Goal: Communication & Community: Participate in discussion

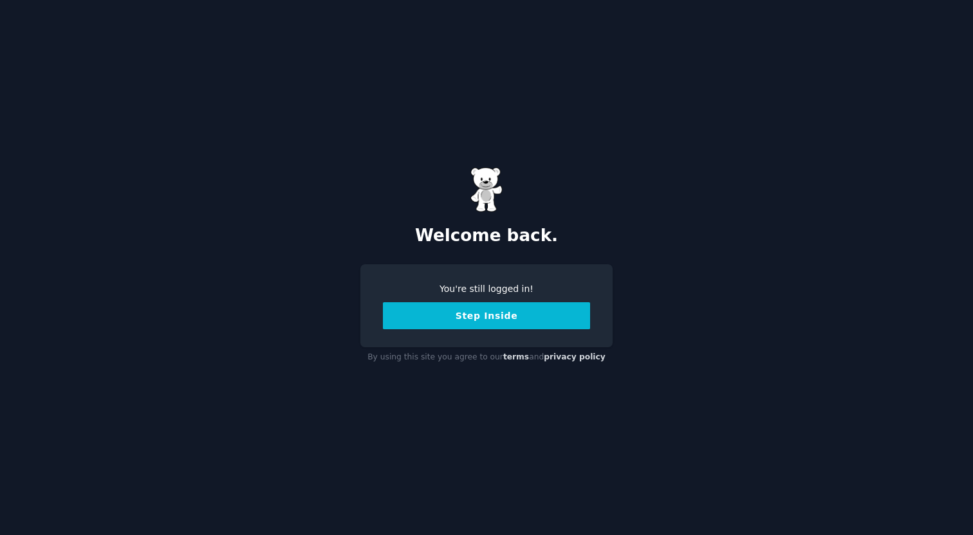
click at [447, 309] on button "Step Inside" at bounding box center [486, 315] width 207 height 27
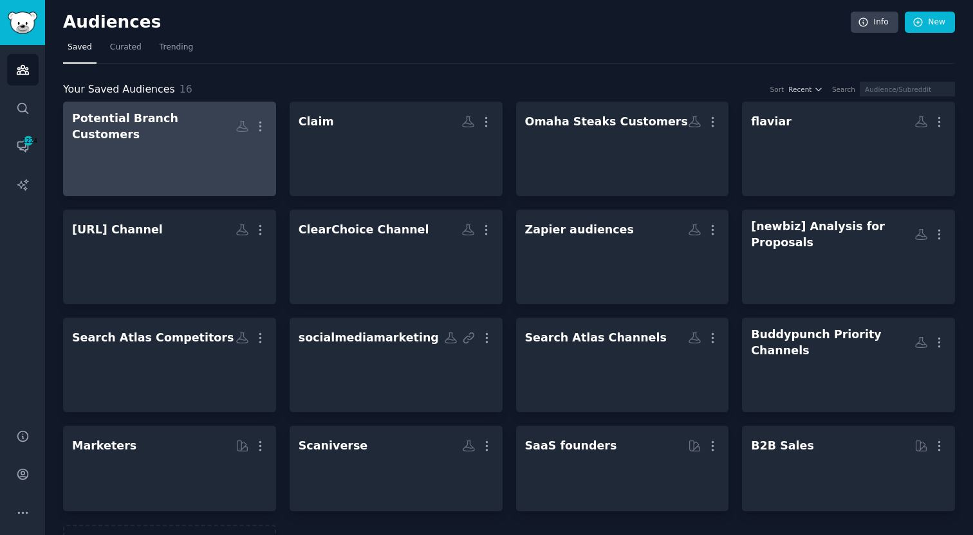
click at [241, 169] on div at bounding box center [169, 164] width 195 height 45
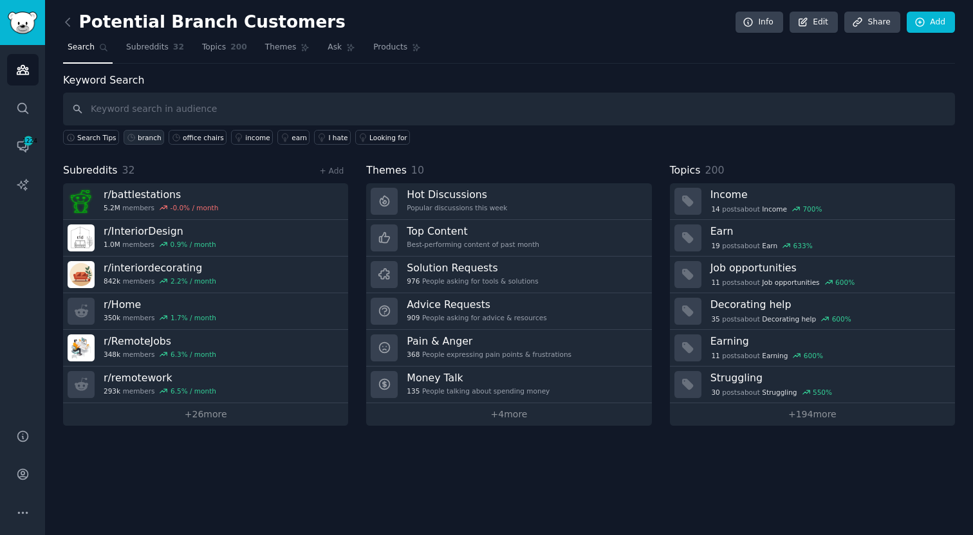
click at [154, 139] on div "branch" at bounding box center [150, 137] width 24 height 9
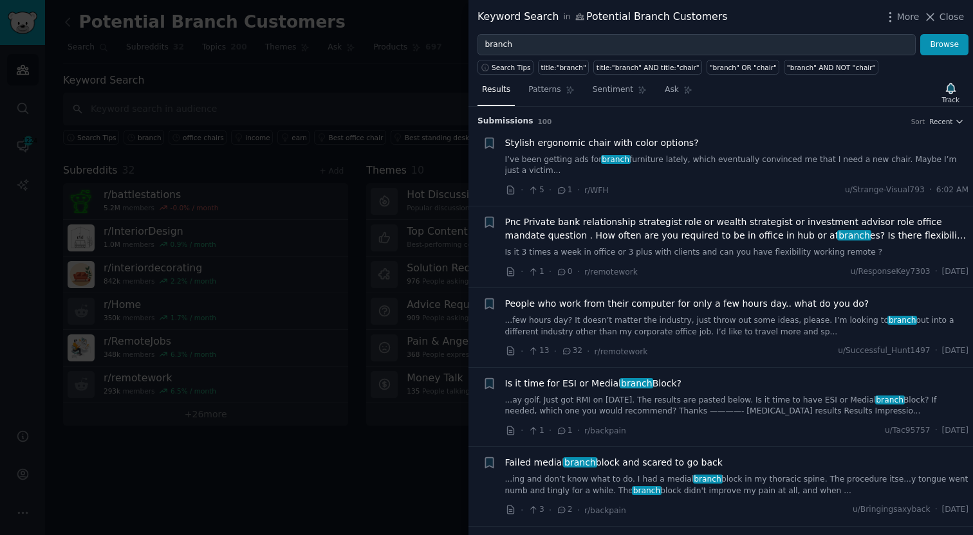
click at [683, 155] on link "I’ve been getting ads for branch furniture lately, which eventually convinced m…" at bounding box center [737, 165] width 464 height 23
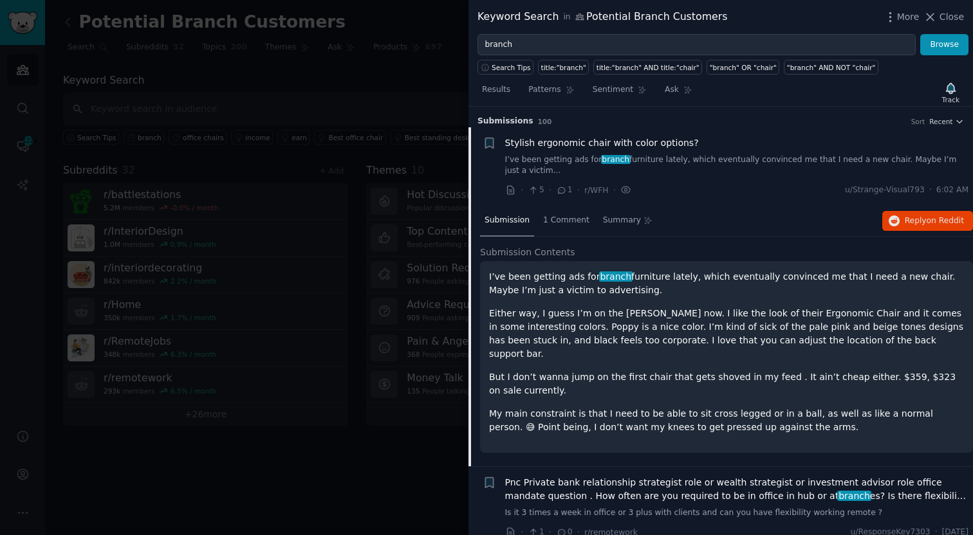
scroll to position [20, 0]
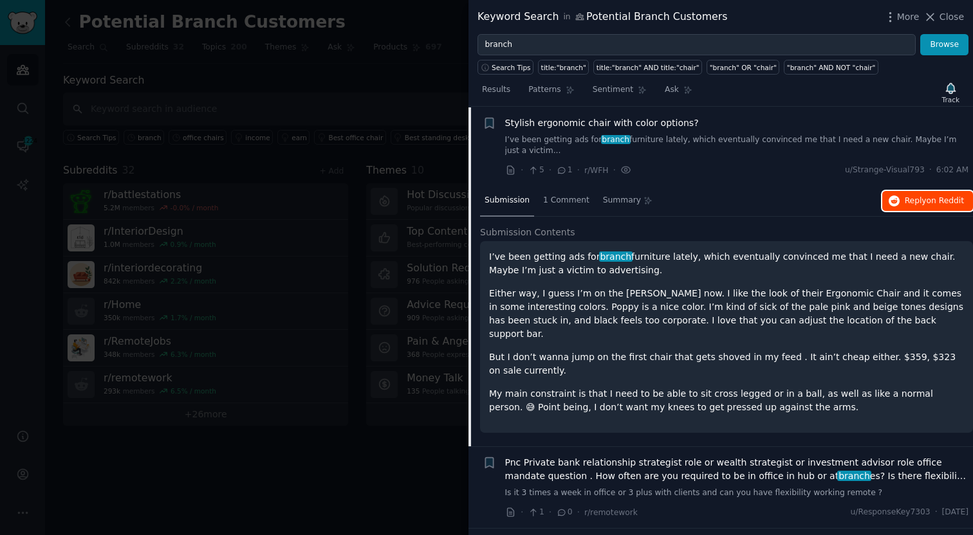
click at [908, 197] on span "Reply on Reddit" at bounding box center [934, 202] width 59 height 12
